Goal: Transaction & Acquisition: Download file/media

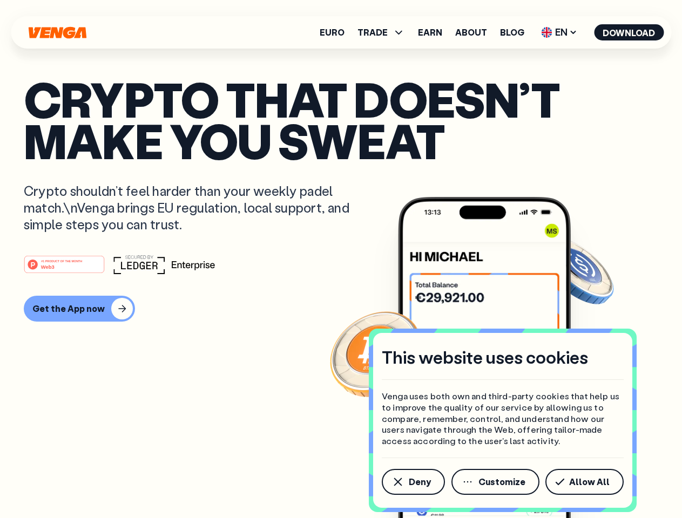
click at [341, 259] on div "#1 PRODUCT OF THE MONTH Web3" at bounding box center [341, 264] width 634 height 19
click at [413, 482] on span "Deny" at bounding box center [420, 482] width 22 height 9
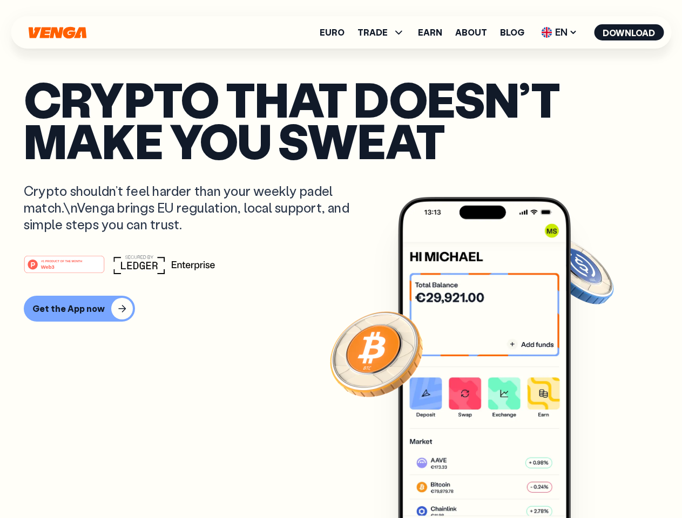
click at [496, 482] on img at bounding box center [484, 378] width 173 height 362
click at [586, 482] on article "Crypto that doesn’t make you sweat Crypto shouldn’t feel harder than your weekl…" at bounding box center [341, 280] width 634 height 405
click at [384, 32] on span "TRADE" at bounding box center [372, 32] width 30 height 9
click at [559, 32] on span "EN" at bounding box center [559, 32] width 44 height 17
click at [629, 32] on button "Download" at bounding box center [629, 32] width 70 height 16
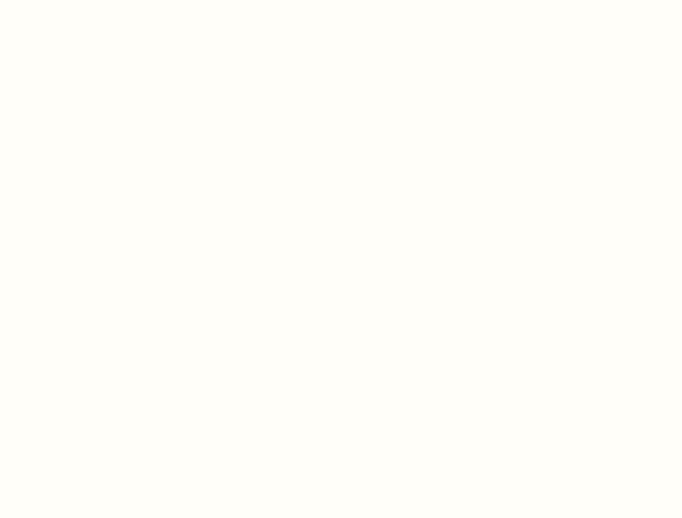
click at [341, 0] on html "This website uses cookies Venga uses both own and third-party cookies that help…" at bounding box center [341, 0] width 682 height 0
click at [78, 0] on html "This website uses cookies Venga uses both own and third-party cookies that help…" at bounding box center [341, 0] width 682 height 0
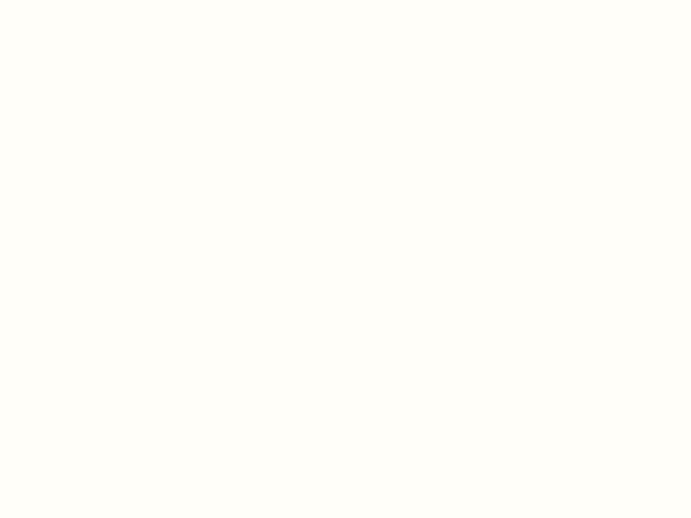
click at [66, 0] on html "This website uses cookies Venga uses both own and third-party cookies that help…" at bounding box center [345, 0] width 691 height 0
